Goal: Obtain resource: Download file/media

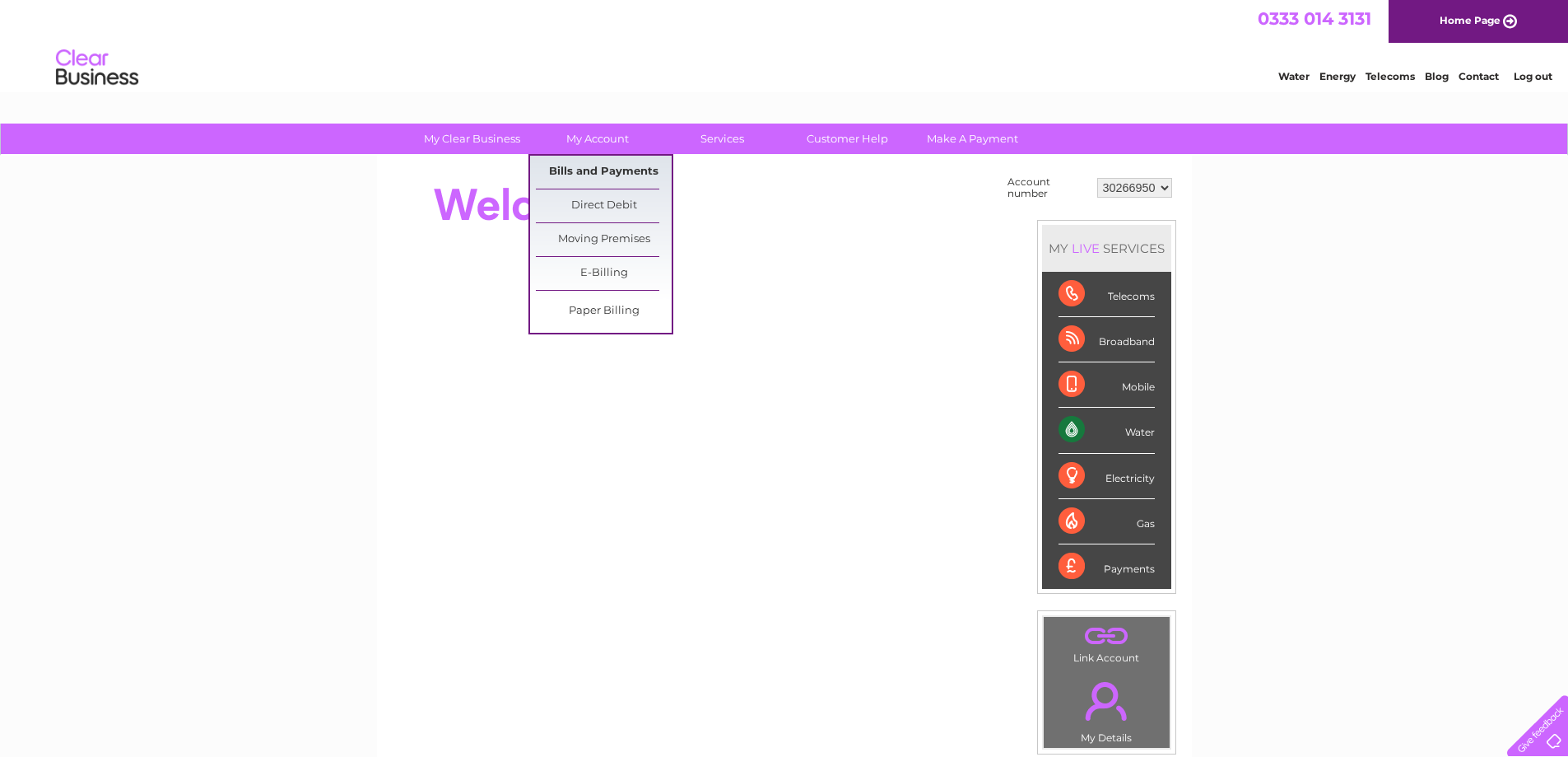
click at [592, 174] on link "Bills and Payments" at bounding box center [603, 172] width 136 height 33
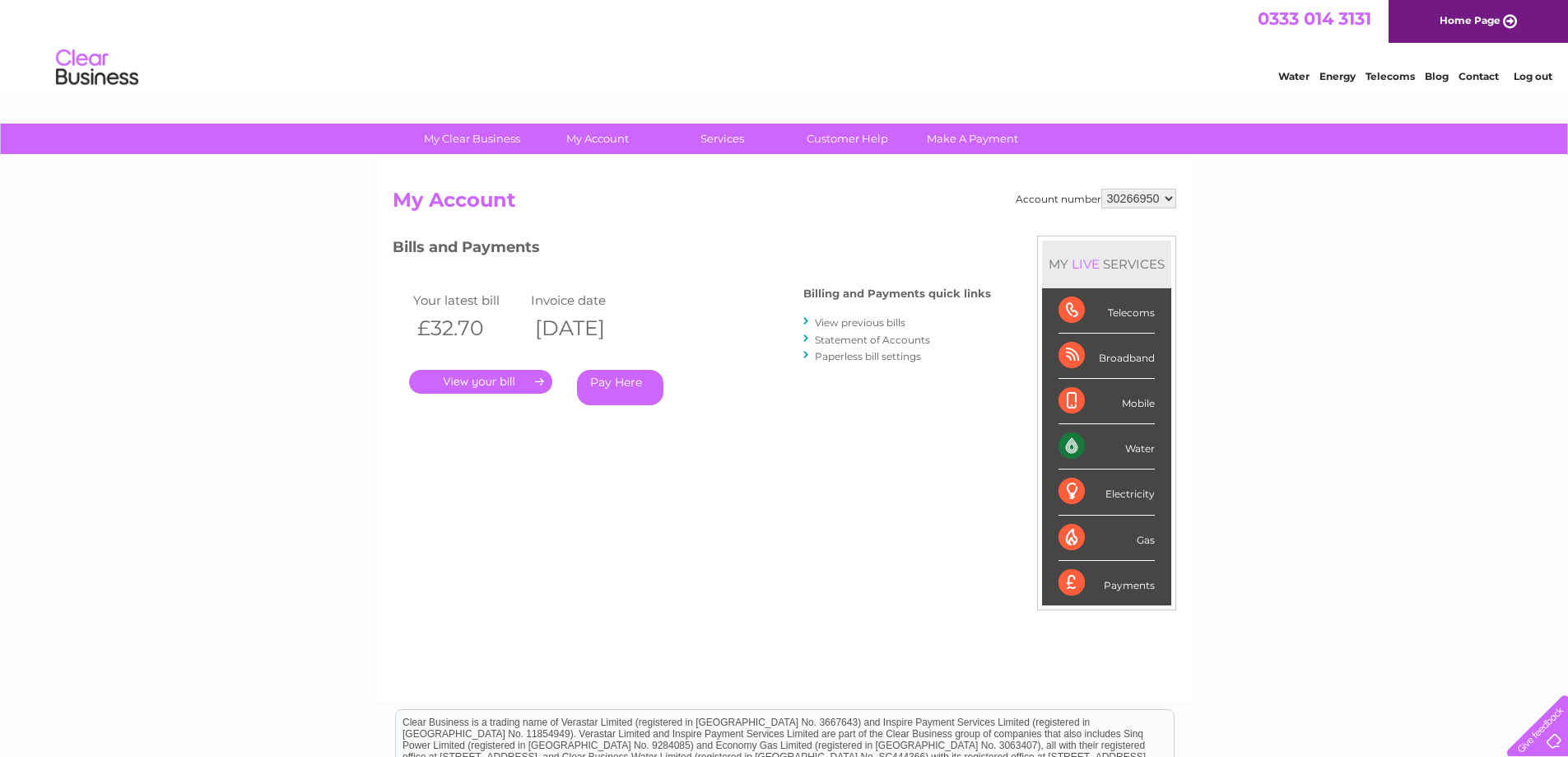
click at [472, 375] on link "." at bounding box center [480, 382] width 143 height 24
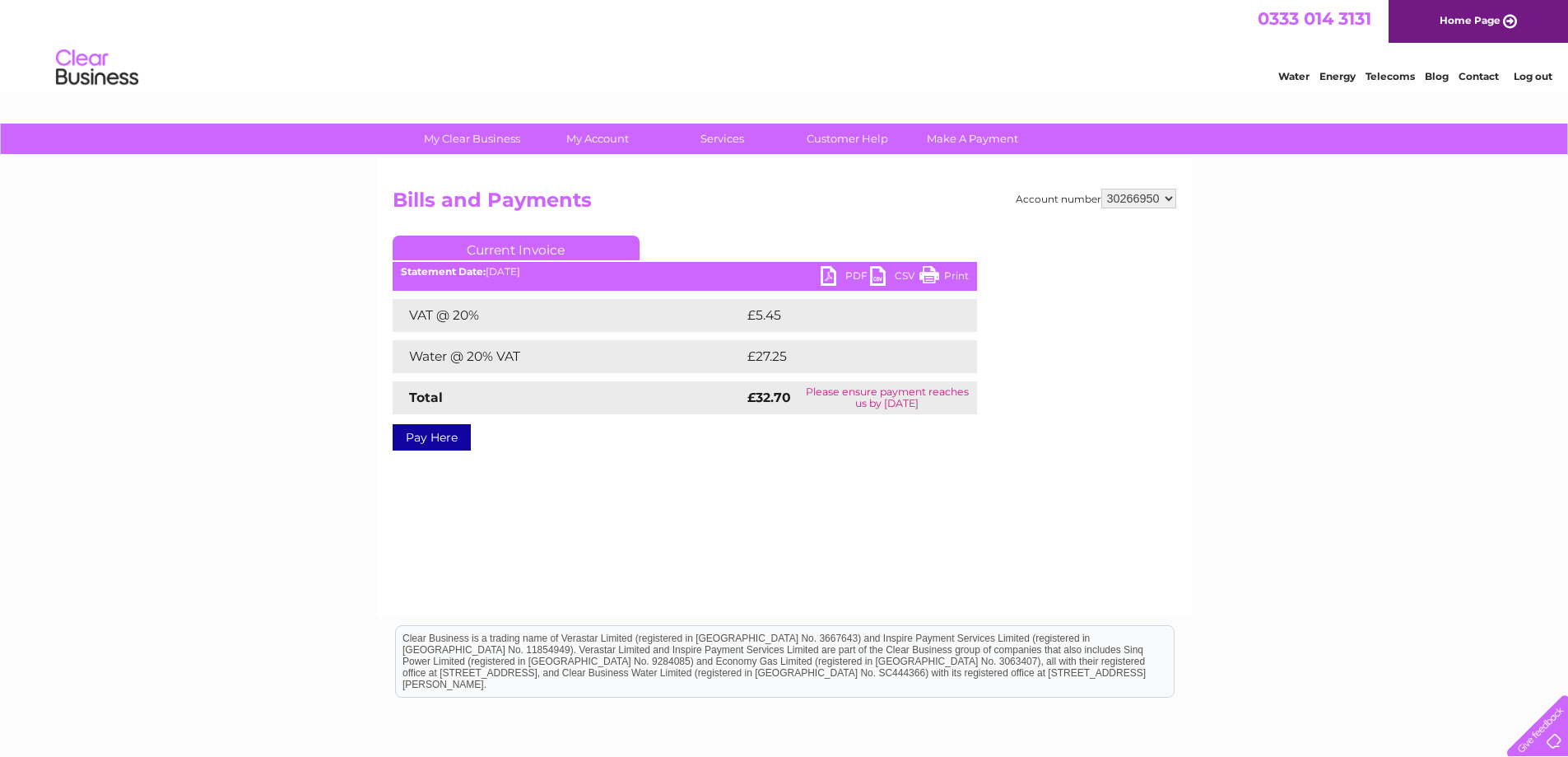
click at [846, 275] on link "PDF" at bounding box center [845, 278] width 49 height 24
click at [1539, 75] on link "Log out" at bounding box center [1533, 76] width 39 height 12
